Goal: Information Seeking & Learning: Learn about a topic

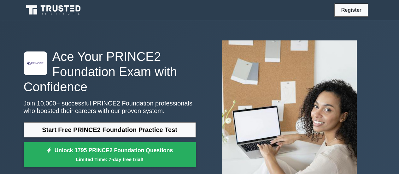
scroll to position [32, 0]
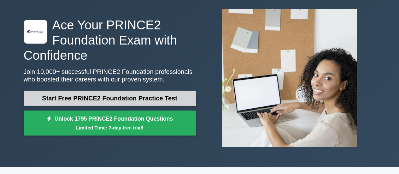
click at [165, 102] on link "Start Free PRINCE2 Foundation Practice Test" at bounding box center [110, 97] width 172 height 15
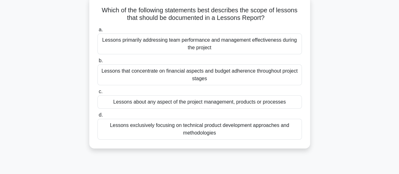
scroll to position [9, 0]
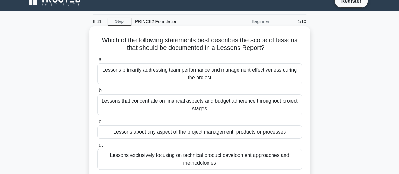
click at [212, 75] on div "Lessons primarily addressing team performance and management effectiveness duri…" at bounding box center [199, 73] width 204 height 21
click at [97, 62] on input "a. Lessons primarily addressing team performance and management effectiveness d…" at bounding box center [97, 60] width 0 height 4
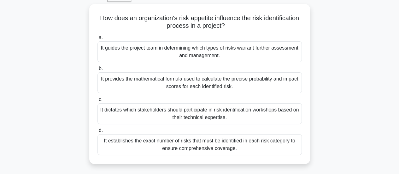
scroll to position [32, 0]
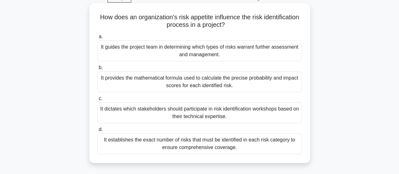
click at [222, 116] on div "It dictates which stakeholders should participate in risk identification worksh…" at bounding box center [199, 112] width 204 height 21
click at [97, 101] on input "c. It dictates which stakeholders should participate in risk identification wor…" at bounding box center [97, 98] width 0 height 4
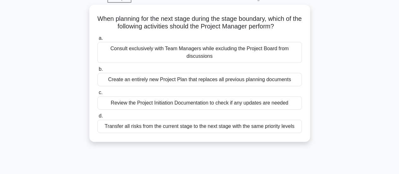
scroll to position [0, 0]
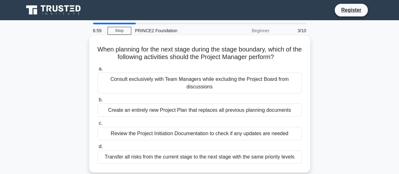
click at [208, 136] on div "Review the Project Initiation Documentation to check if any updates are needed" at bounding box center [199, 133] width 204 height 13
click at [97, 125] on input "c. Review the Project Initiation Documentation to check if any updates are need…" at bounding box center [97, 123] width 0 height 4
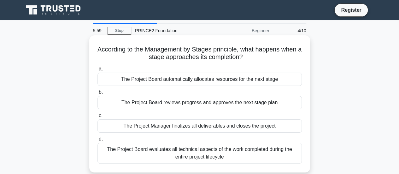
click at [220, 127] on div "The Project Manager finalizes all deliverables and closes the project" at bounding box center [199, 125] width 204 height 13
click at [97, 118] on input "c. The Project Manager finalizes all deliverables and closes the project" at bounding box center [97, 115] width 0 height 4
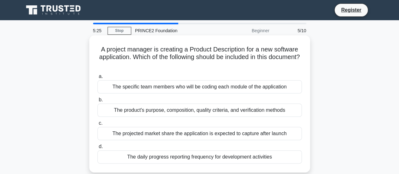
click at [207, 113] on div "The product's purpose, composition, quality criteria, and verification methods" at bounding box center [199, 109] width 204 height 13
click at [97, 102] on input "b. The product's purpose, composition, quality criteria, and verification metho…" at bounding box center [97, 100] width 0 height 4
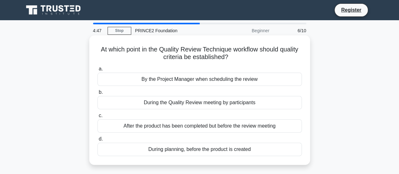
click at [218, 151] on div "During planning, before the product is created" at bounding box center [199, 149] width 204 height 13
click at [97, 141] on input "d. During planning, before the product is created" at bounding box center [97, 139] width 0 height 4
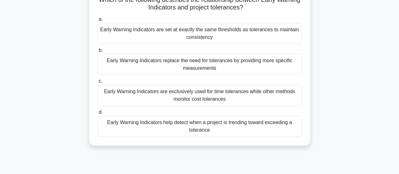
scroll to position [63, 0]
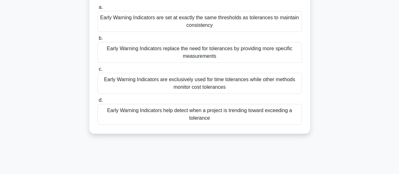
click at [211, 111] on div "Early Warning Indicators help detect when a project is trending toward exceedin…" at bounding box center [199, 114] width 204 height 21
click at [97, 102] on input "d. Early Warning Indicators help detect when a project is trending toward excee…" at bounding box center [97, 100] width 0 height 4
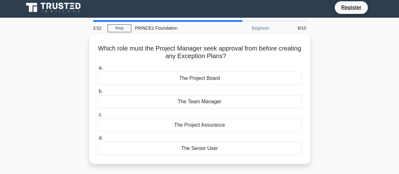
scroll to position [0, 0]
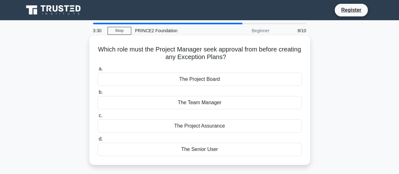
click at [202, 80] on div "The Project Board" at bounding box center [199, 79] width 204 height 13
click at [97, 71] on input "a. The Project Board" at bounding box center [97, 69] width 0 height 4
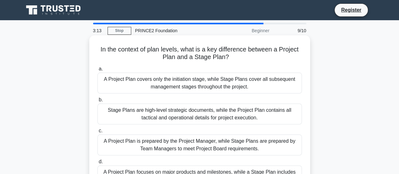
scroll to position [32, 0]
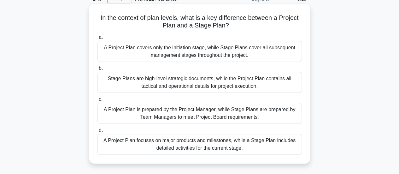
click at [225, 150] on div "A Project Plan focuses on major products and milestones, while a Stage Plan inc…" at bounding box center [199, 144] width 204 height 21
click at [97, 132] on input "d. A Project Plan focuses on major products and milestones, while a Stage Plan …" at bounding box center [97, 130] width 0 height 4
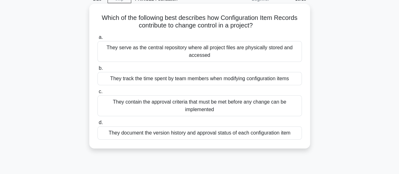
click at [258, 108] on div "They contain the approval criteria that must be met before any change can be im…" at bounding box center [199, 105] width 204 height 21
click at [97, 94] on input "c. They contain the approval criteria that must be met before any change can be…" at bounding box center [97, 92] width 0 height 4
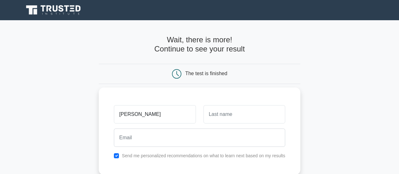
type input "George"
type input "Sk"
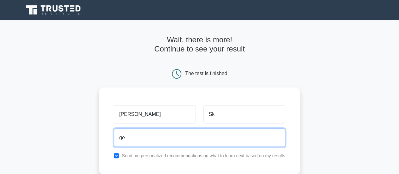
type input "georgiosskordas7@gmail.com"
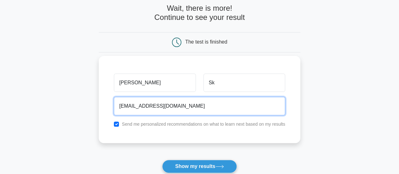
scroll to position [63, 0]
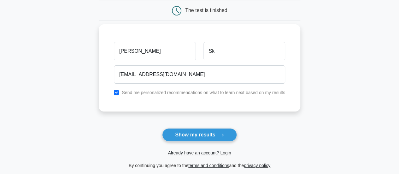
click at [159, 90] on label "Send me personalized recommendations on what to learn next based on my results" at bounding box center [203, 92] width 163 height 5
click at [118, 93] on input "checkbox" at bounding box center [116, 92] width 5 height 5
click at [182, 104] on div "George Sk georgiosskordas7@gmail.com Send me personalized recommendations on wh…" at bounding box center [199, 67] width 201 height 87
click at [120, 91] on div "Send me personalized recommendations on what to learn next based on my results" at bounding box center [199, 93] width 179 height 8
click at [116, 92] on input "checkbox" at bounding box center [116, 92] width 5 height 5
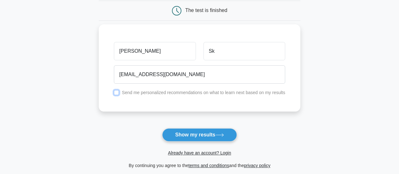
checkbox input "true"
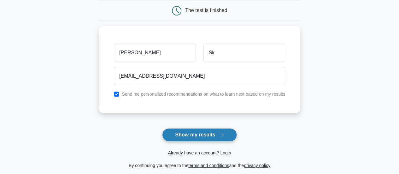
click at [214, 136] on button "Show my results" at bounding box center [199, 134] width 74 height 13
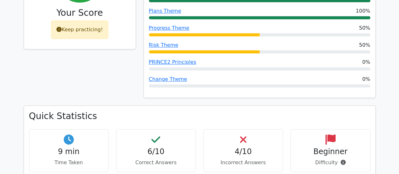
scroll to position [347, 0]
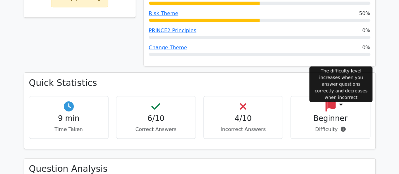
click at [341, 126] on icon at bounding box center [342, 128] width 5 height 5
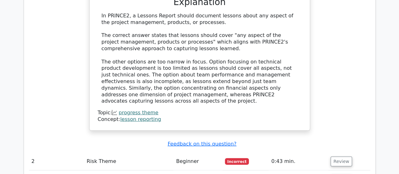
scroll to position [750, 0]
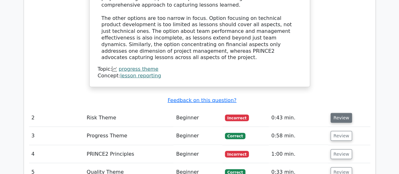
click at [337, 113] on button "Review" at bounding box center [340, 118] width 21 height 10
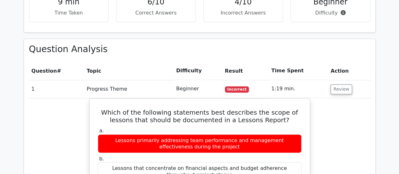
scroll to position [459, 0]
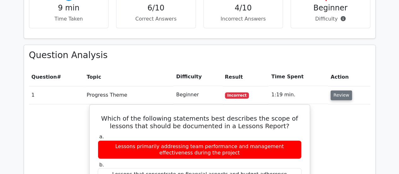
click at [337, 90] on button "Review" at bounding box center [340, 95] width 21 height 10
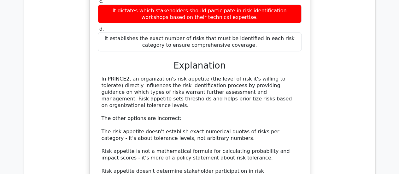
scroll to position [648, 0]
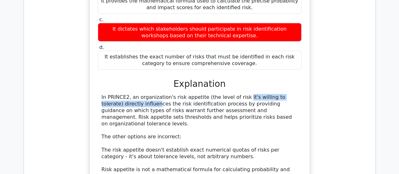
drag, startPoint x: 201, startPoint y: 71, endPoint x: 289, endPoint y: 72, distance: 87.6
click at [289, 94] on div "In PRINCE2, an organization's risk appetite (the level of risk it's willing to …" at bounding box center [200, 150] width 196 height 112
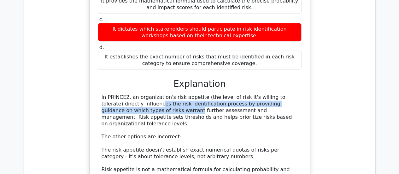
drag, startPoint x: 101, startPoint y: 77, endPoint x: 294, endPoint y: 79, distance: 192.3
click at [294, 94] on div "In PRINCE2, an organization's risk appetite (the level of risk it's willing to …" at bounding box center [200, 150] width 196 height 112
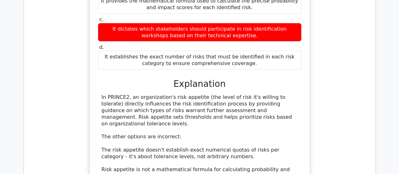
drag, startPoint x: 153, startPoint y: 108, endPoint x: 169, endPoint y: 108, distance: 15.8
click at [168, 108] on div "In PRINCE2, an organization's risk appetite (the level of risk it's willing to …" at bounding box center [200, 150] width 196 height 112
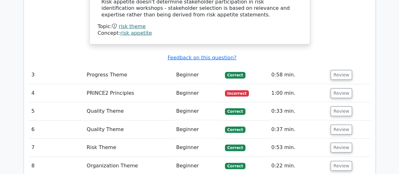
scroll to position [837, 0]
click at [337, 88] on button "Review" at bounding box center [340, 93] width 21 height 10
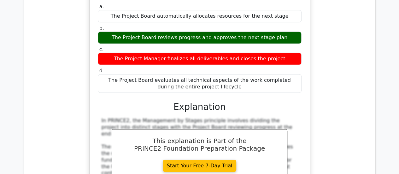
scroll to position [995, 0]
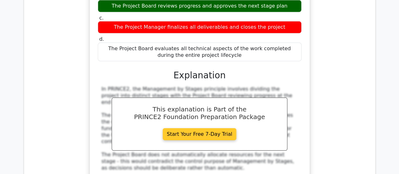
click at [224, 128] on link "Start Your Free 7-Day Trial" at bounding box center [200, 134] width 74 height 12
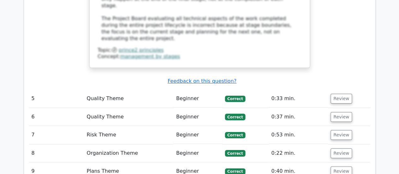
scroll to position [1207, 0]
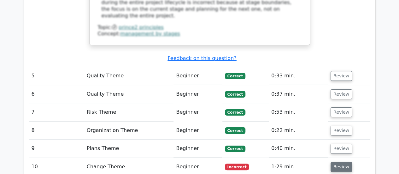
click at [345, 162] on button "Review" at bounding box center [340, 167] width 21 height 10
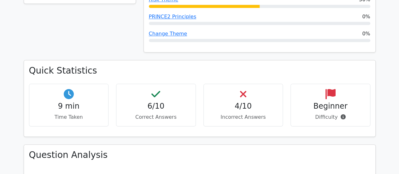
scroll to position [0, 0]
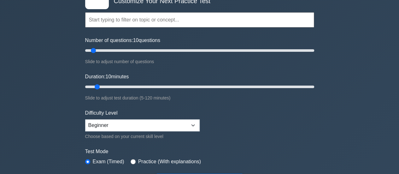
scroll to position [63, 0]
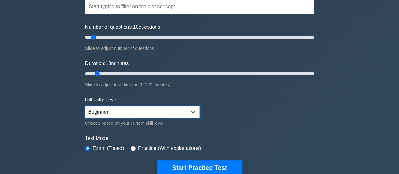
click at [143, 109] on select "Beginner Intermediate Expert" at bounding box center [142, 112] width 114 height 12
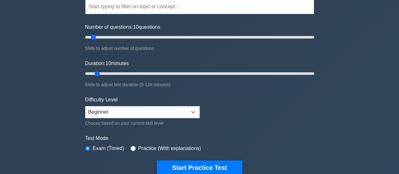
click at [55, 108] on div ".st0{fill-rule:evenodd;clip-rule:evenodd;fill:#000041;} .st1{fill-rule:evenodd;…" at bounding box center [199, 149] width 399 height 385
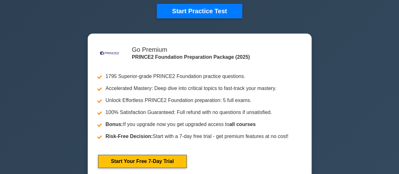
scroll to position [221, 0]
